Goal: Navigation & Orientation: Find specific page/section

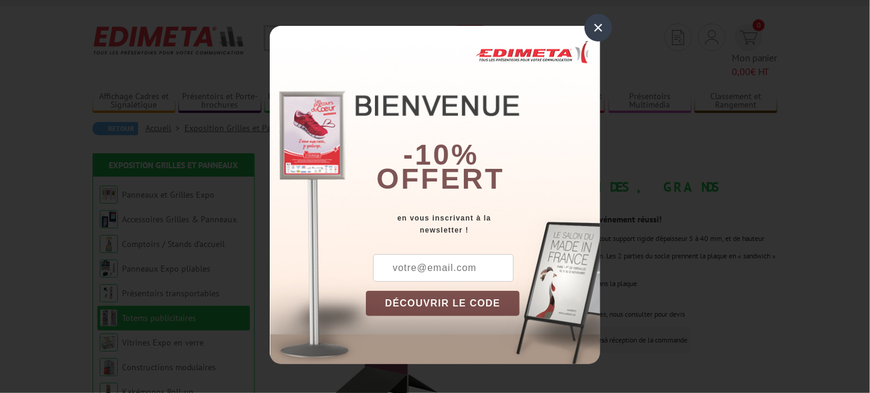
scroll to position [60, 0]
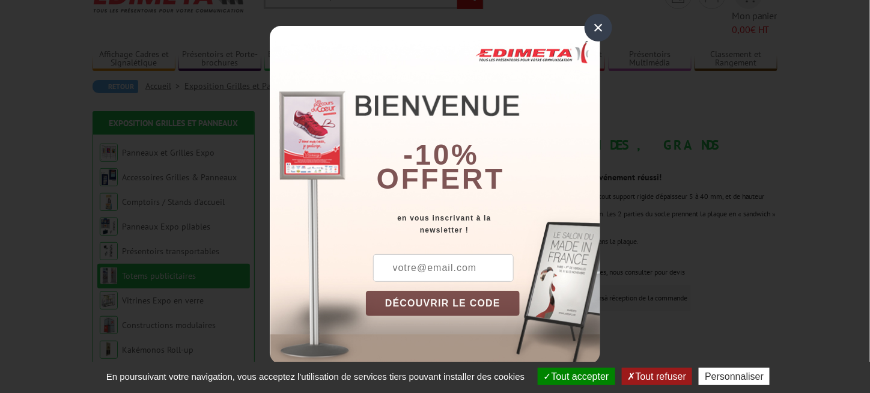
click at [598, 29] on div "×" at bounding box center [599, 28] width 28 height 28
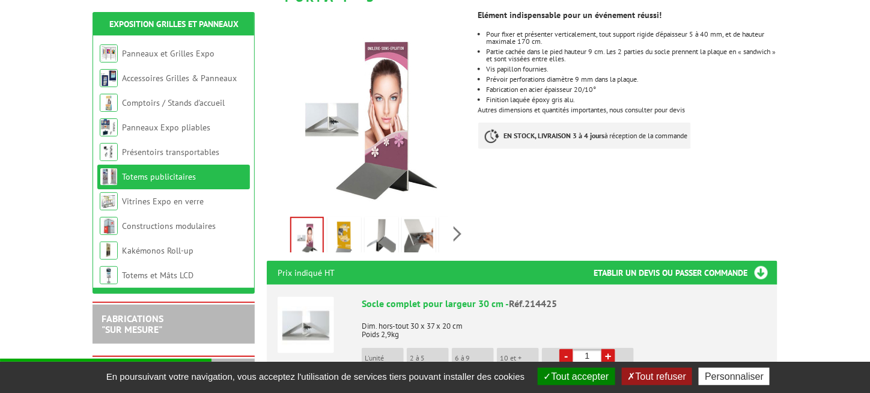
scroll to position [240, 0]
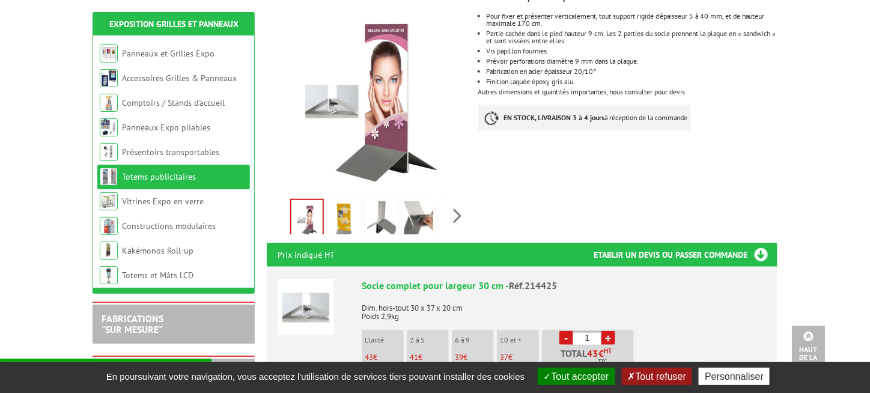
click at [378, 201] on img at bounding box center [381, 219] width 29 height 37
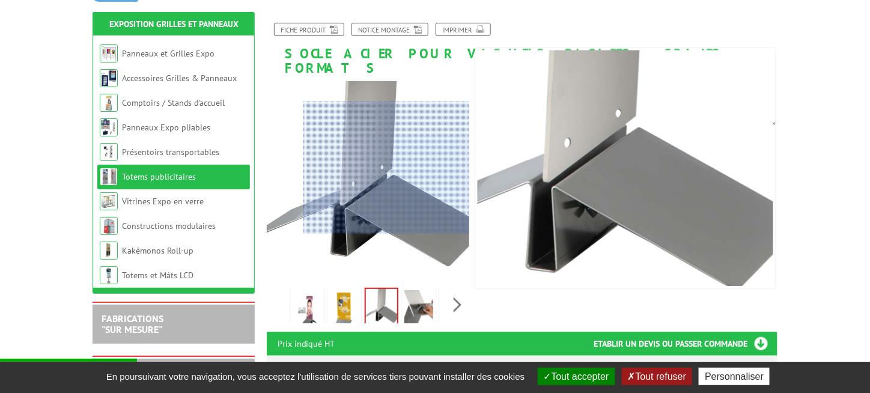
scroll to position [180, 0]
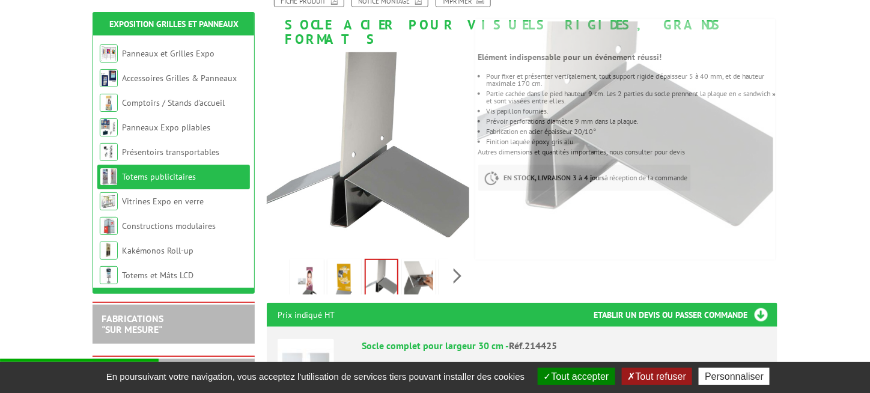
click at [415, 261] on img at bounding box center [419, 279] width 29 height 37
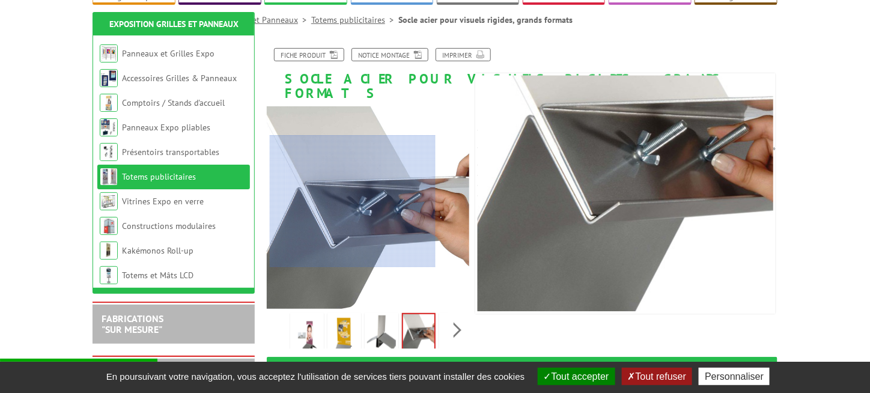
scroll to position [120, 0]
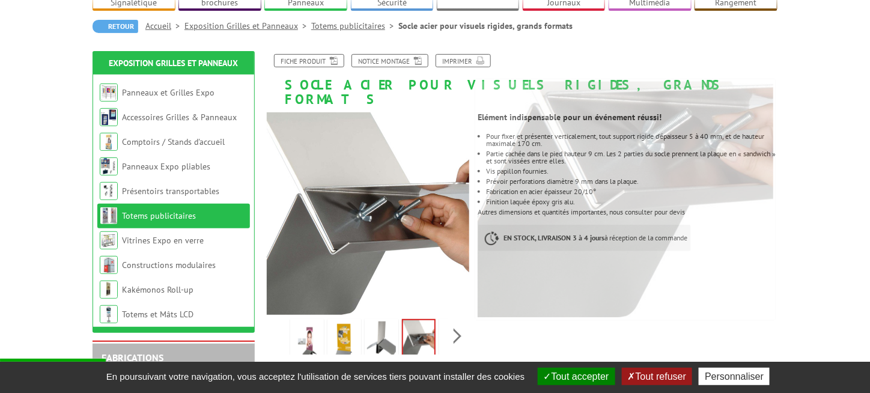
click at [313, 322] on img at bounding box center [307, 340] width 29 height 37
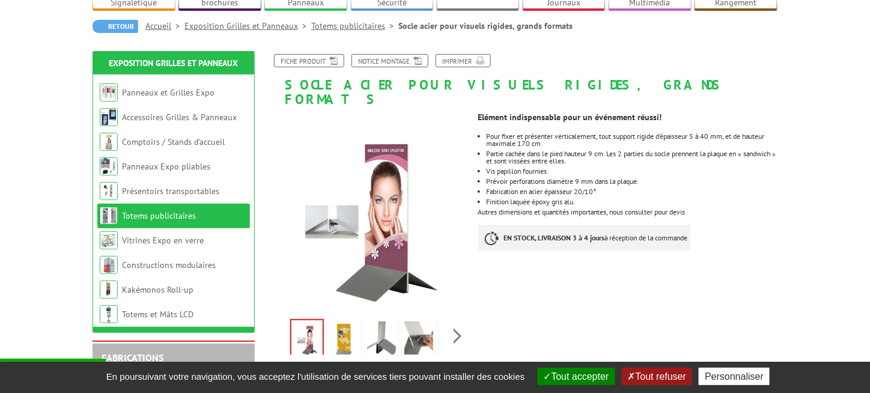
click at [335, 322] on img at bounding box center [344, 340] width 29 height 37
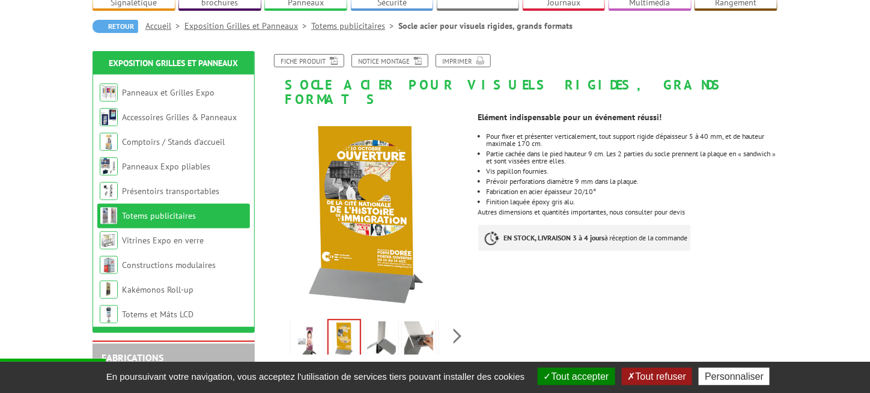
click at [411, 322] on img at bounding box center [419, 340] width 29 height 37
